Goal: Find specific page/section: Find specific page/section

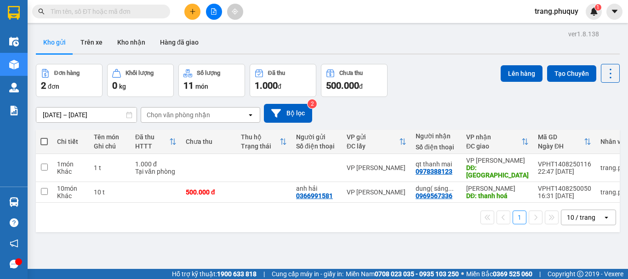
click at [108, 13] on input "text" at bounding box center [105, 11] width 108 height 10
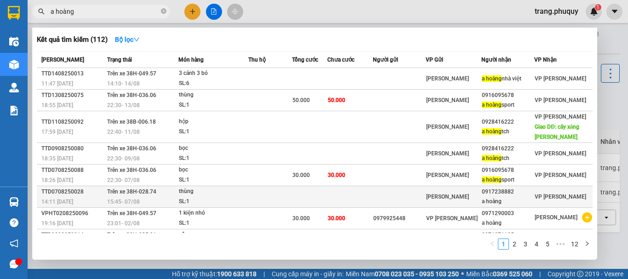
scroll to position [61, 0]
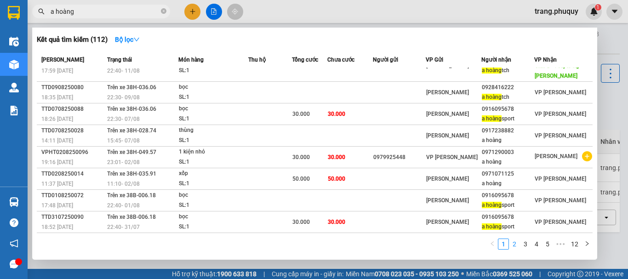
type input "a hoàng"
click at [513, 243] on link "2" at bounding box center [514, 244] width 10 height 10
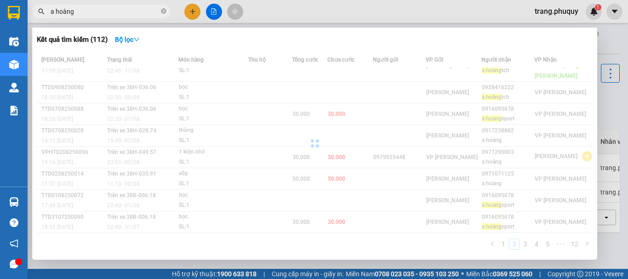
scroll to position [51, 0]
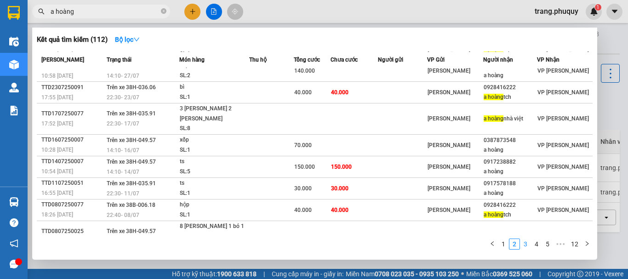
click at [524, 243] on link "3" at bounding box center [525, 244] width 10 height 10
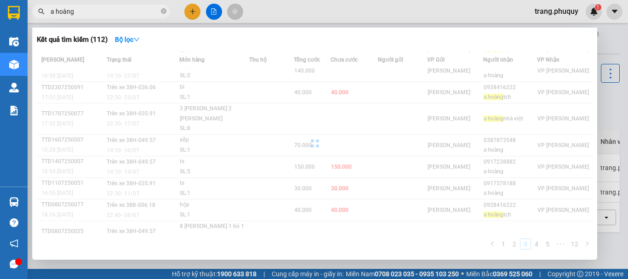
scroll to position [61, 0]
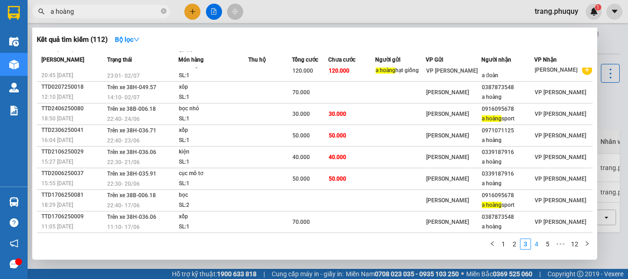
click at [534, 243] on link "4" at bounding box center [536, 244] width 10 height 10
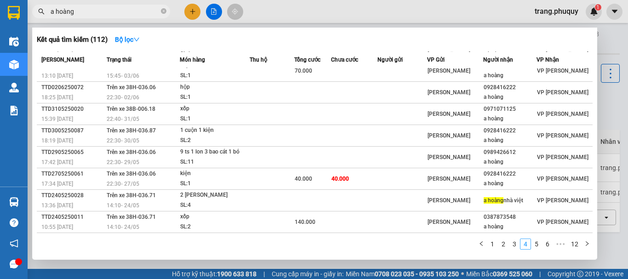
scroll to position [51, 0]
click at [547, 245] on link "6" at bounding box center [547, 244] width 10 height 10
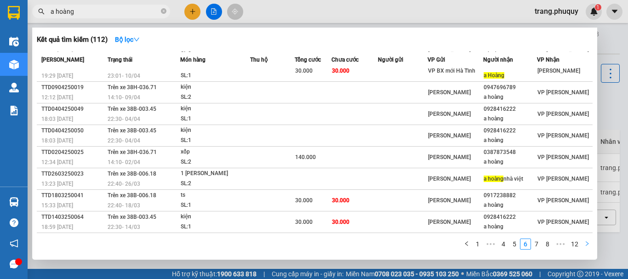
click at [585, 243] on icon "right" at bounding box center [587, 244] width 6 height 6
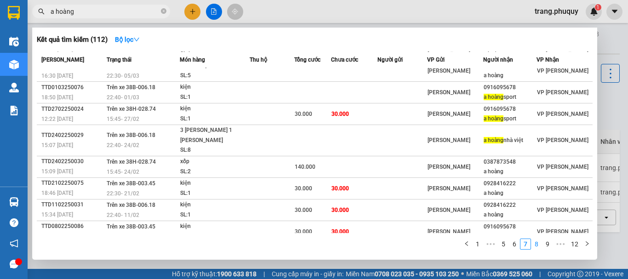
click at [536, 243] on link "8" at bounding box center [536, 244] width 10 height 10
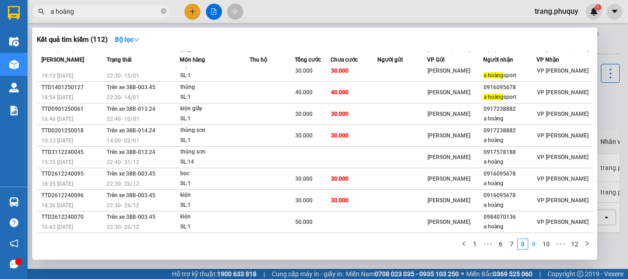
click at [532, 244] on link "9" at bounding box center [534, 244] width 10 height 10
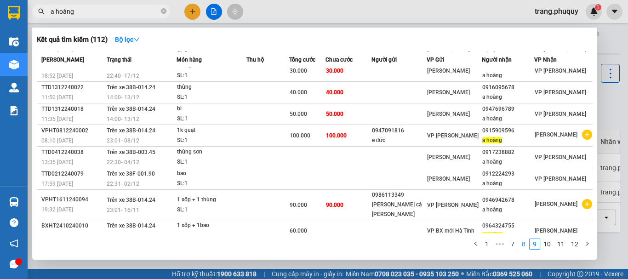
click at [526, 244] on link "8" at bounding box center [524, 244] width 10 height 10
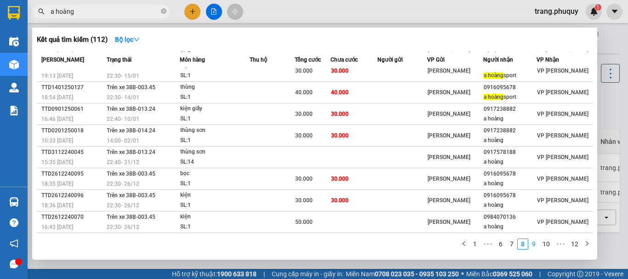
click at [532, 244] on link "9" at bounding box center [534, 244] width 10 height 10
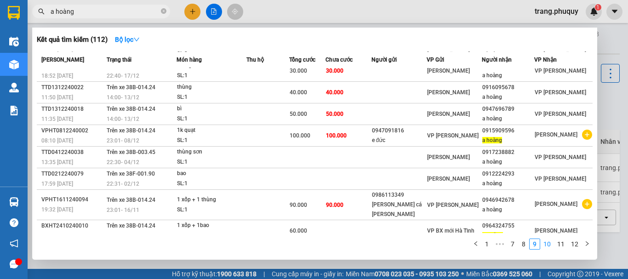
click at [544, 244] on link "10" at bounding box center [547, 244] width 13 height 10
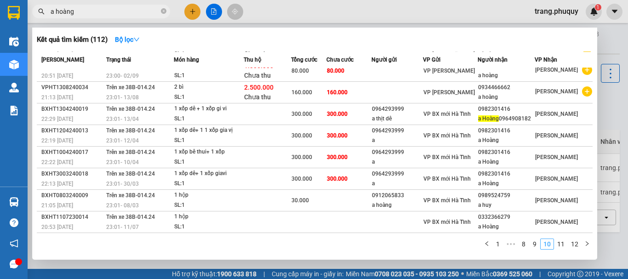
scroll to position [60, 0]
click at [560, 243] on link "11" at bounding box center [560, 244] width 13 height 10
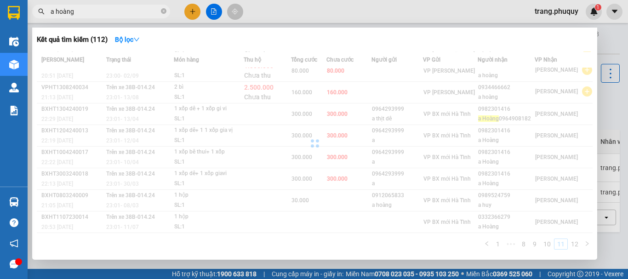
scroll to position [61, 0]
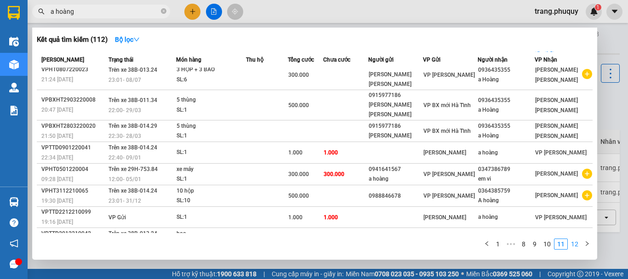
click at [570, 243] on link "12" at bounding box center [574, 244] width 13 height 10
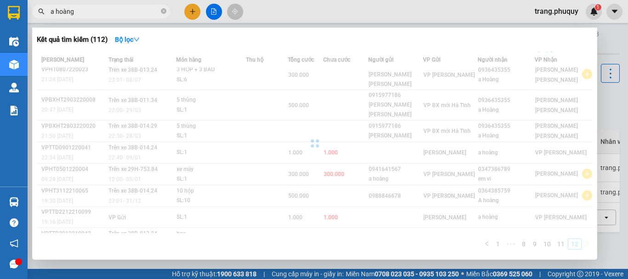
scroll to position [0, 0]
